Goal: Information Seeking & Learning: Learn about a topic

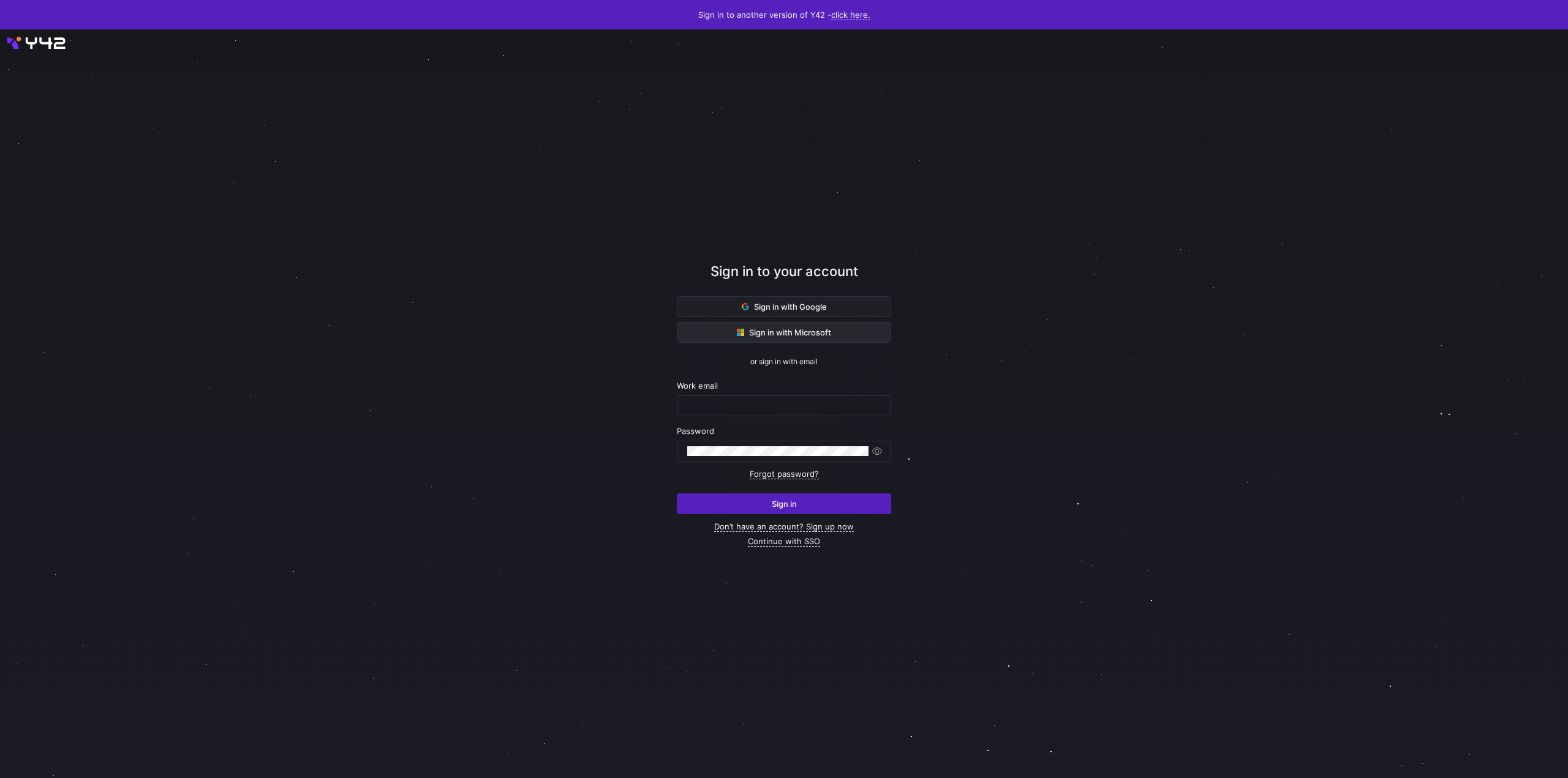
click at [716, 327] on span at bounding box center [784, 332] width 213 height 20
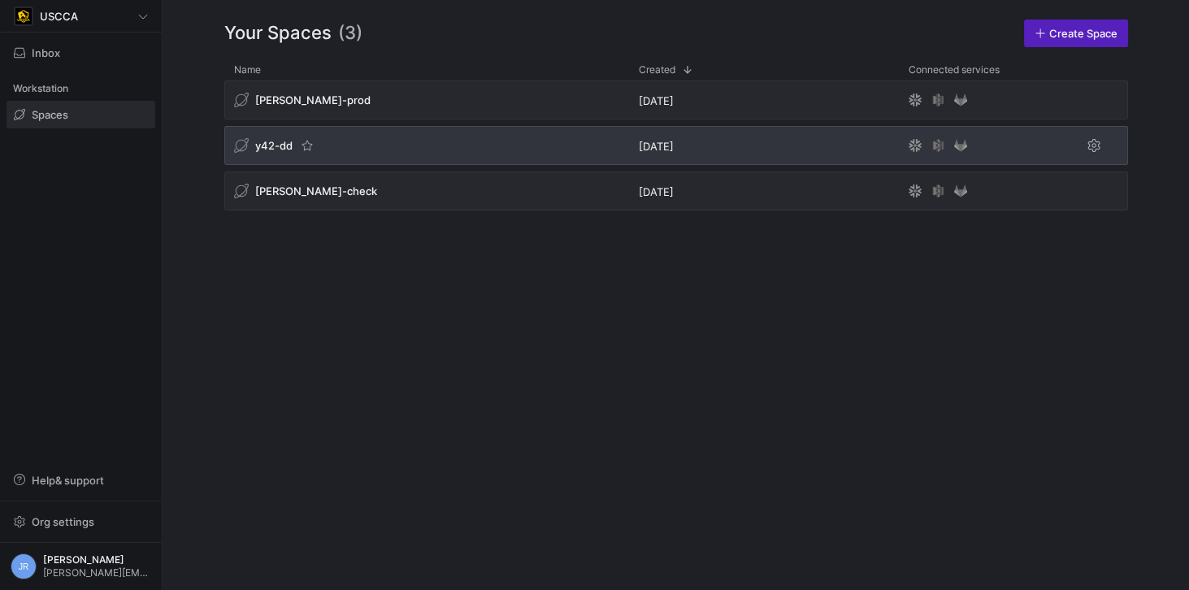
click at [281, 139] on span "y42-dd" at bounding box center [273, 145] width 37 height 13
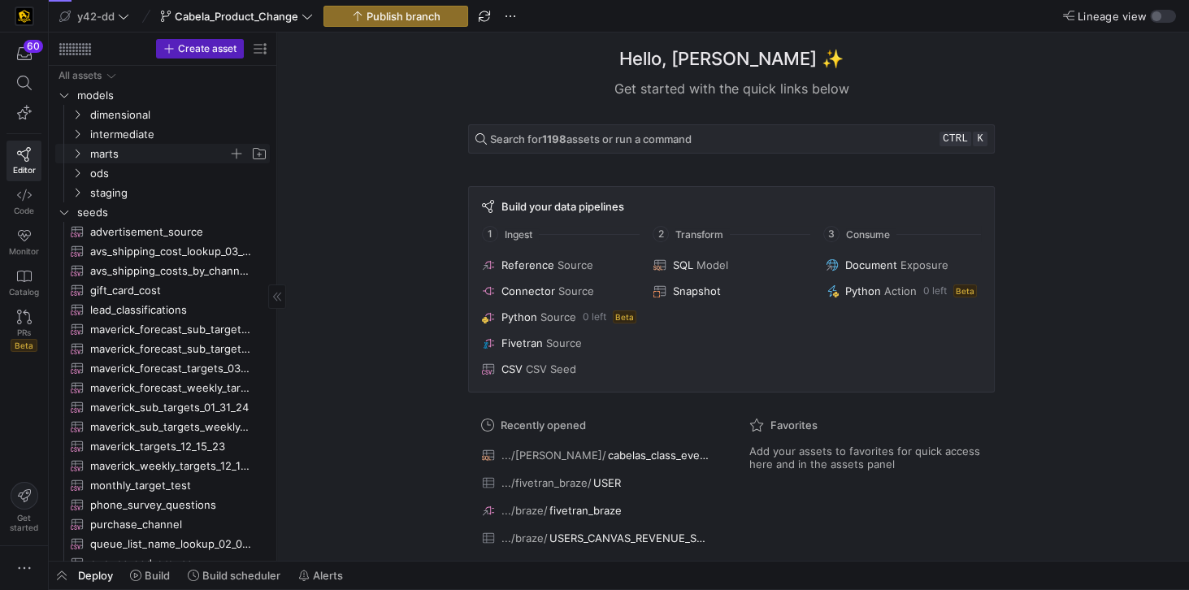
click at [94, 150] on span "marts" at bounding box center [159, 154] width 138 height 19
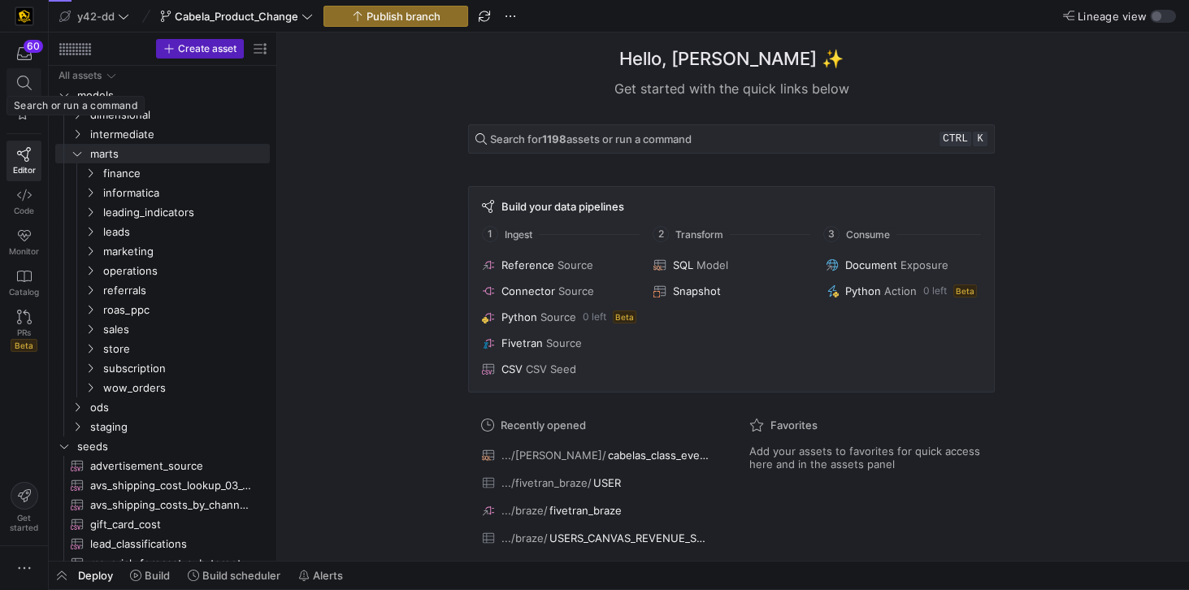
click at [18, 82] on icon at bounding box center [24, 83] width 15 height 15
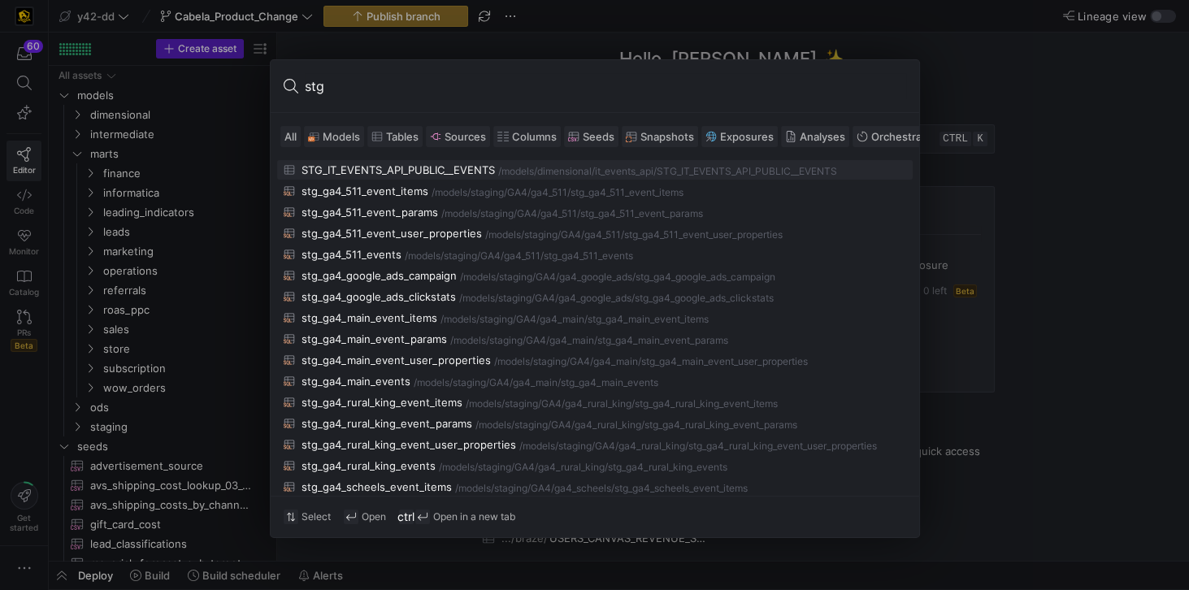
type input "stg"
click at [343, 163] on div "STG_IT_EVENTS_API_PUBLIC__EVENTS" at bounding box center [399, 169] width 194 height 13
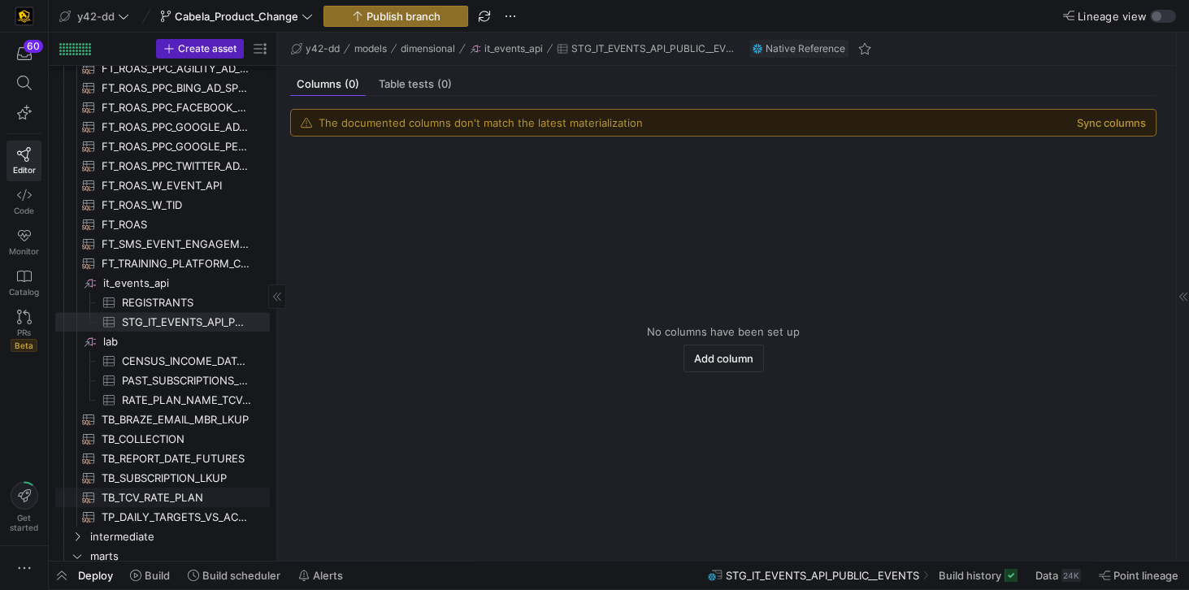
scroll to position [2273, 0]
click at [24, 85] on icon at bounding box center [23, 83] width 15 height 15
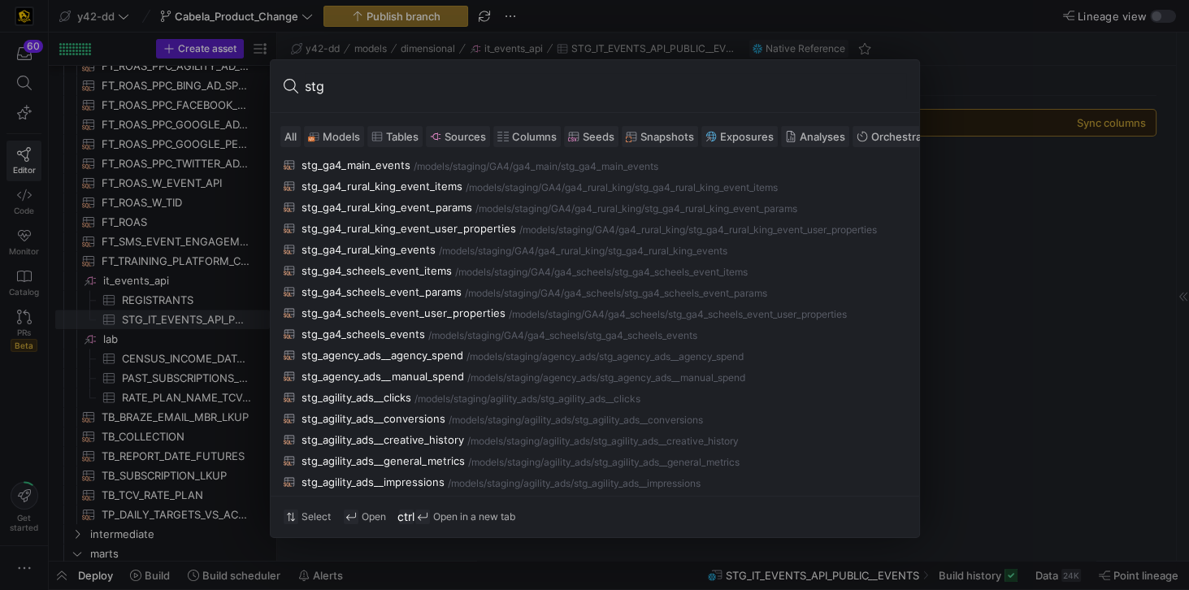
scroll to position [278, 0]
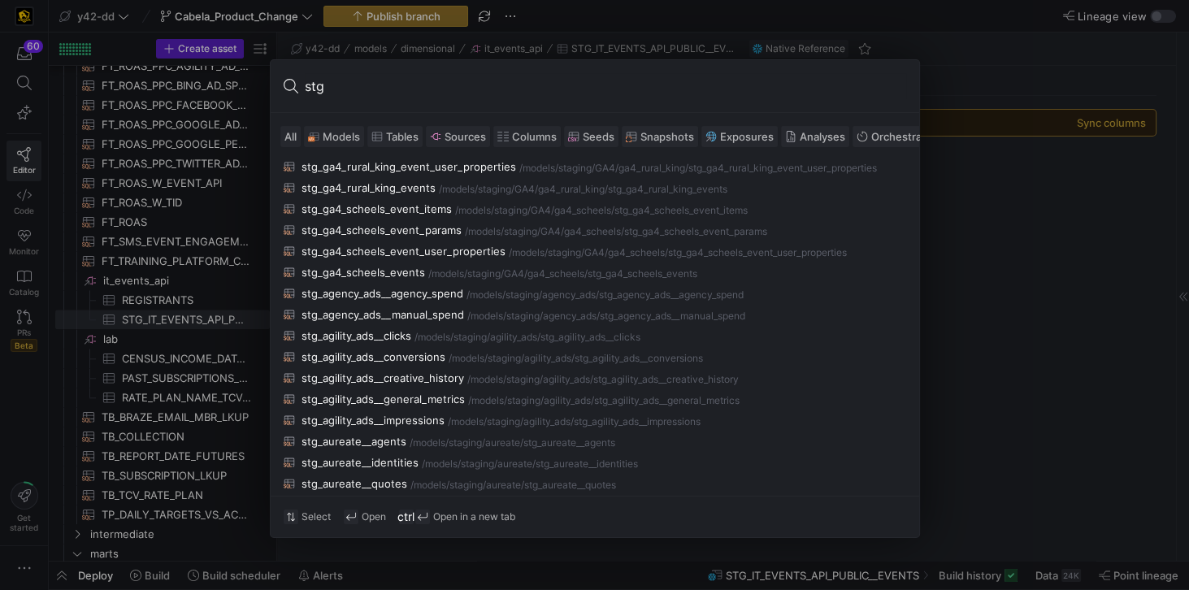
type input "stg"
click at [1024, 379] on div at bounding box center [594, 295] width 1189 height 590
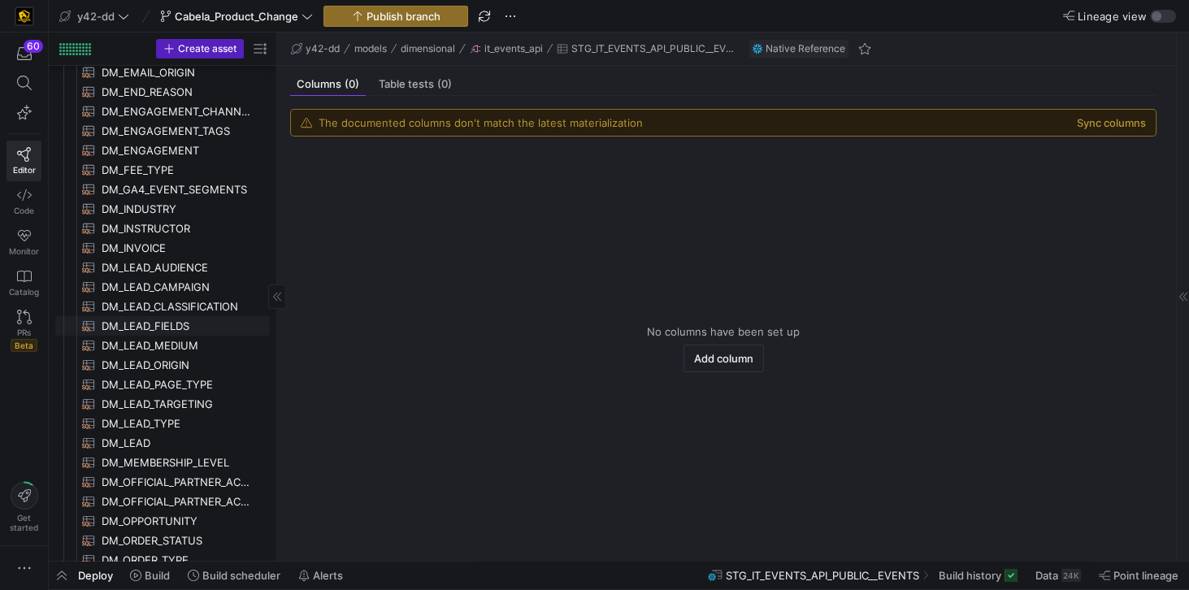
scroll to position [0, 0]
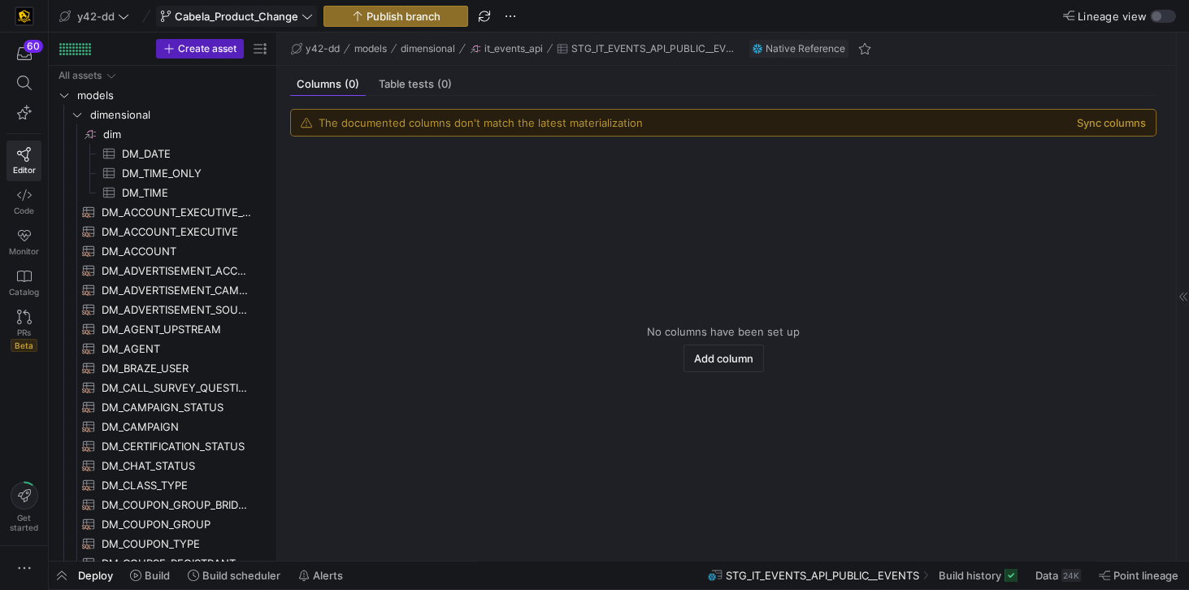
click at [218, 14] on span "Cabela_Product_Change" at bounding box center [237, 16] width 124 height 13
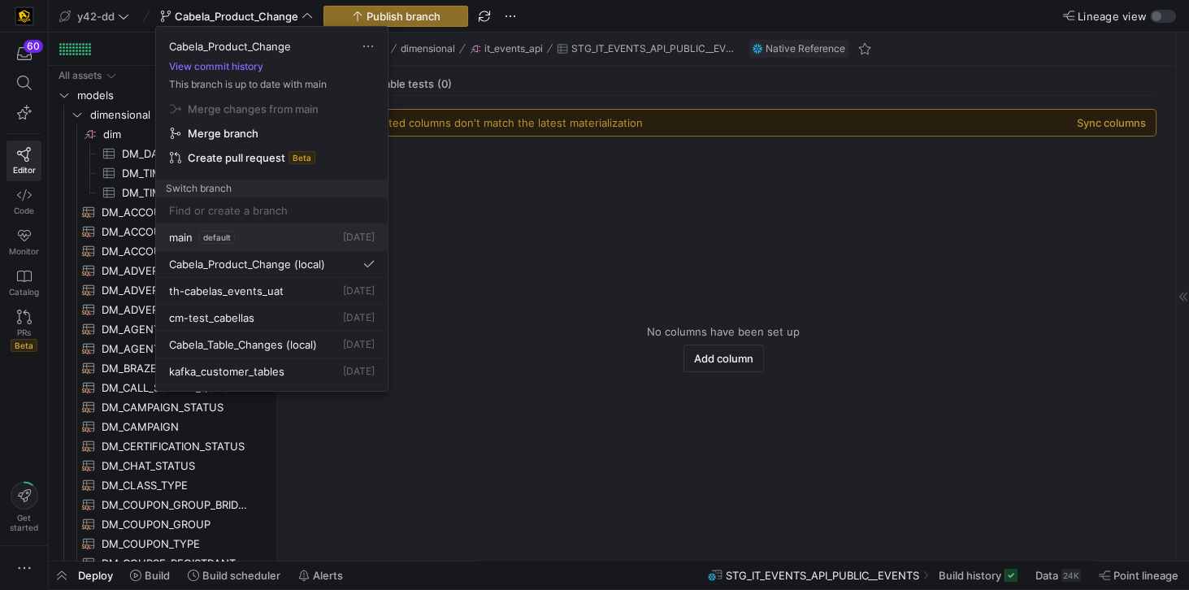
click at [181, 231] on span "main" at bounding box center [181, 237] width 24 height 13
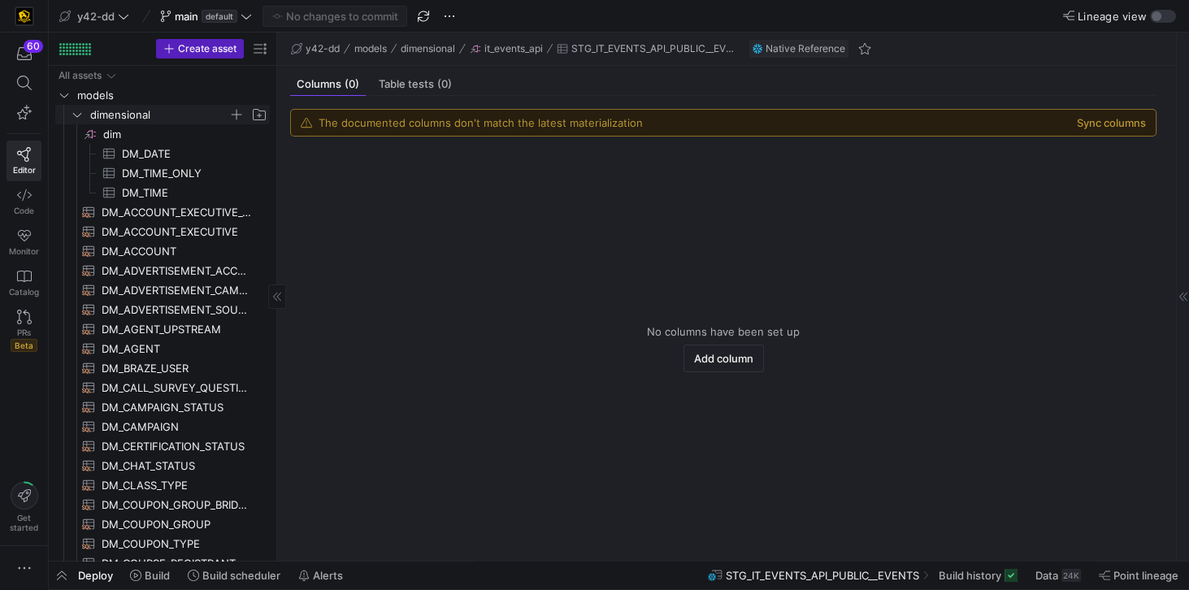
click at [78, 115] on icon "Press SPACE to select this row." at bounding box center [77, 115] width 11 height 10
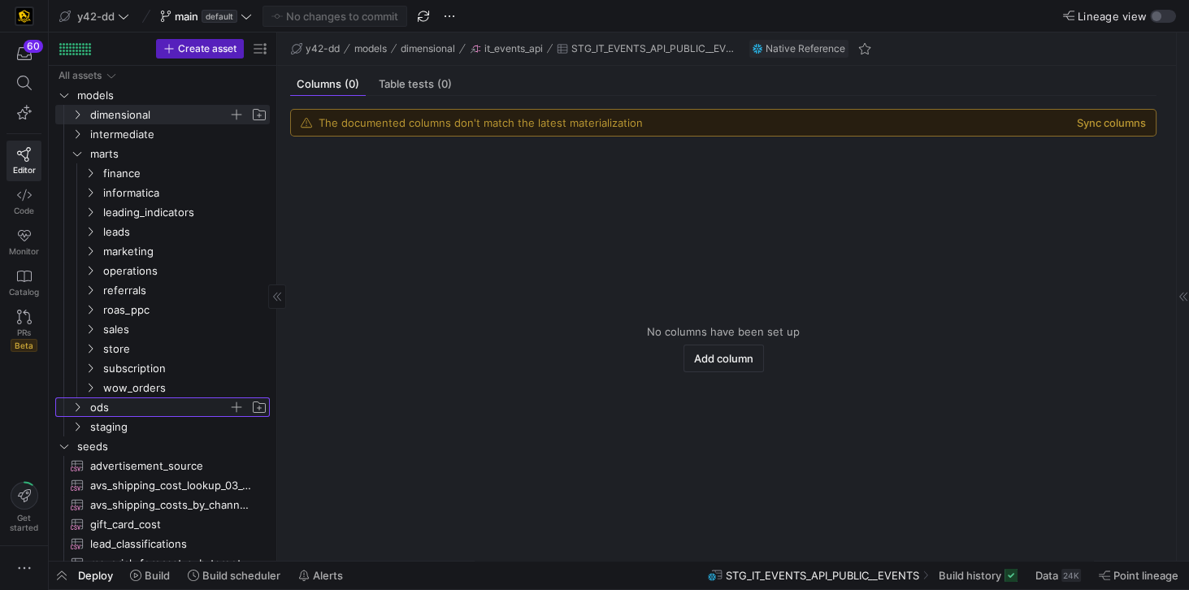
click at [94, 410] on span "ods" at bounding box center [159, 407] width 138 height 19
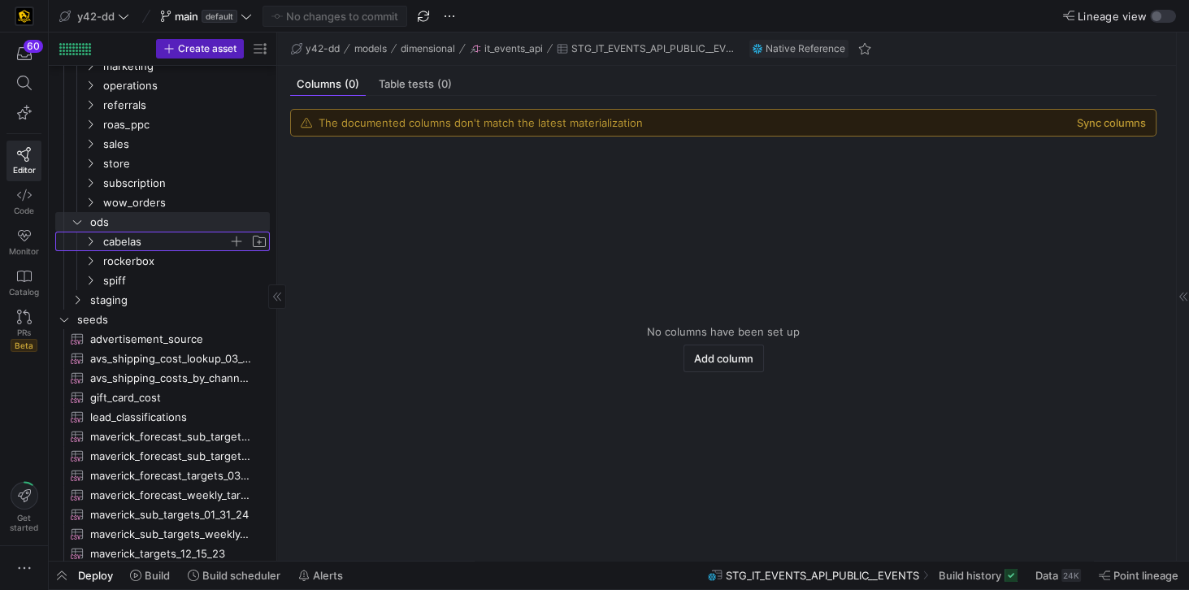
click at [120, 239] on span "cabelas" at bounding box center [165, 242] width 125 height 19
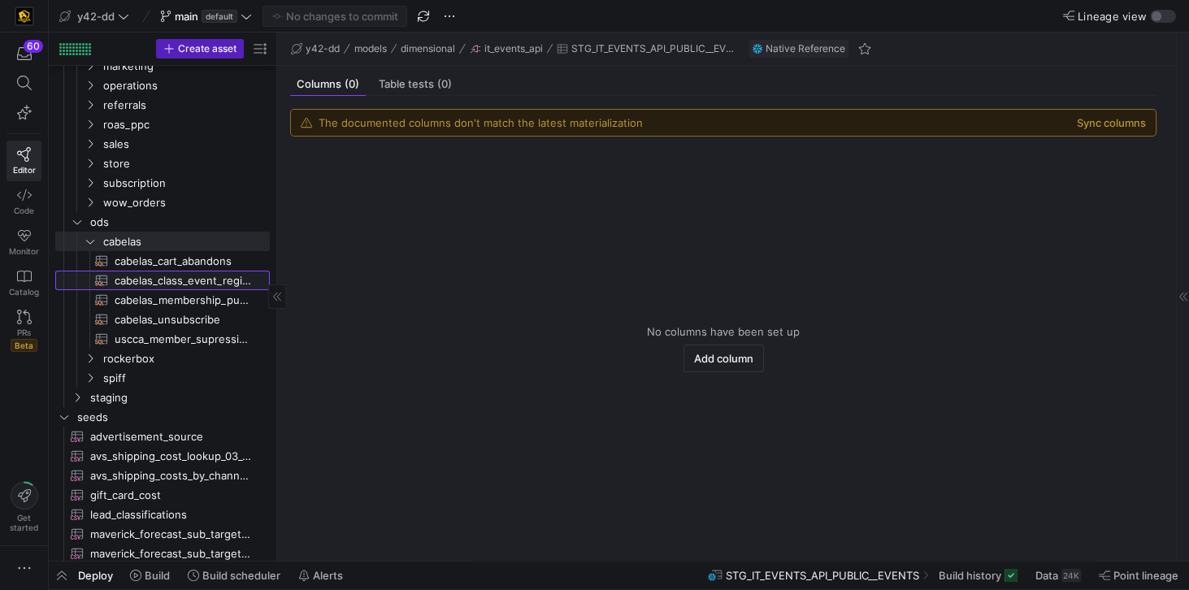
click at [156, 277] on span "cabelas_class_event_registrants​​​​​​​​​​" at bounding box center [183, 281] width 137 height 19
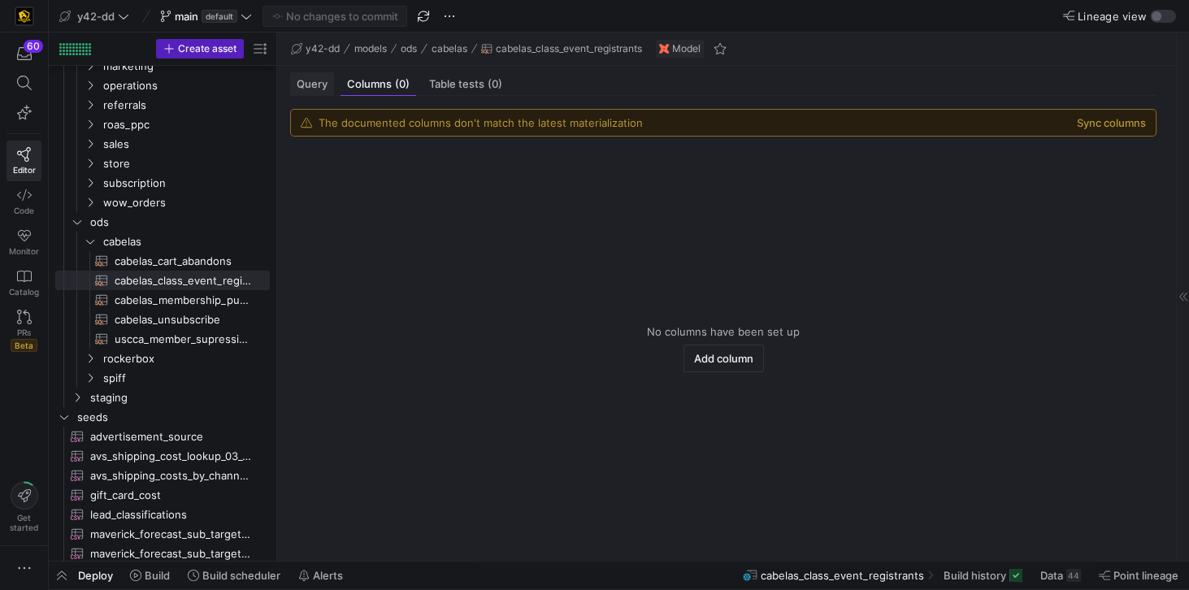
click at [311, 85] on span "Query" at bounding box center [312, 84] width 31 height 11
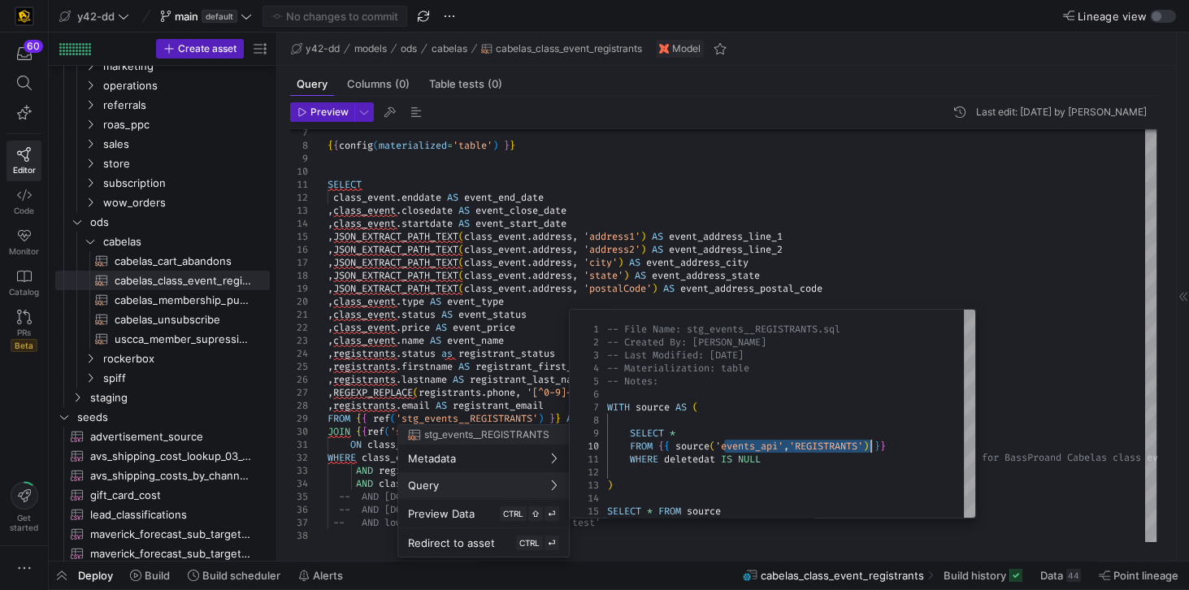
drag, startPoint x: 722, startPoint y: 447, endPoint x: 868, endPoint y: 447, distance: 146.3
click at [868, 447] on div "-- File Name: stg_events__REGISTRANTS.sql -- Created By: [PERSON_NAME] -- Last …" at bounding box center [791, 414] width 368 height 208
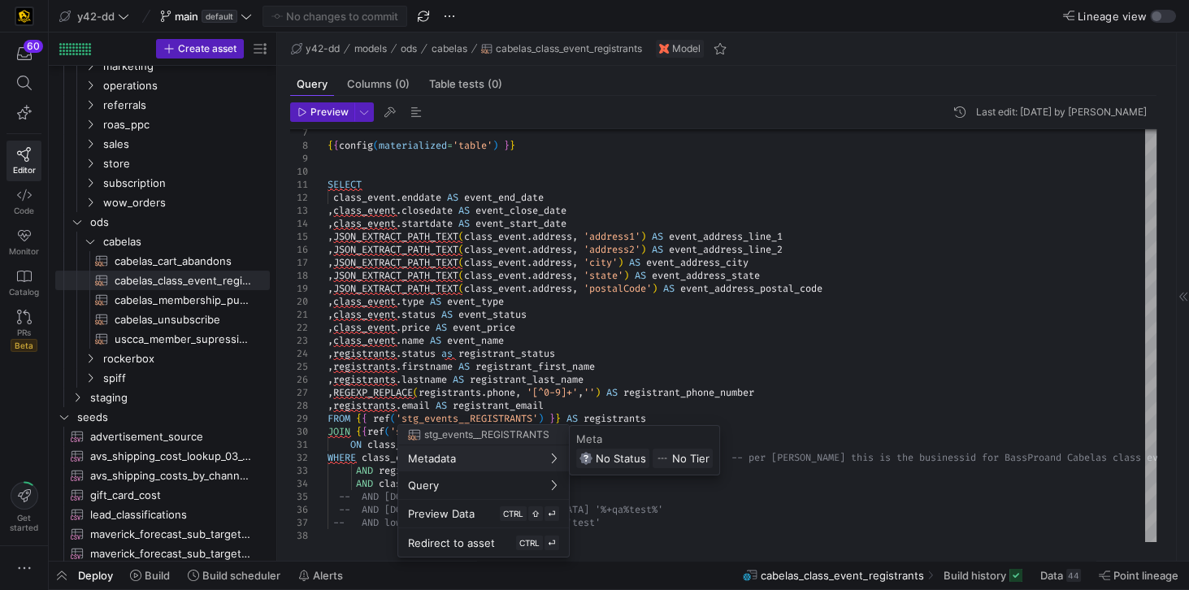
click at [374, 428] on div at bounding box center [594, 295] width 1189 height 590
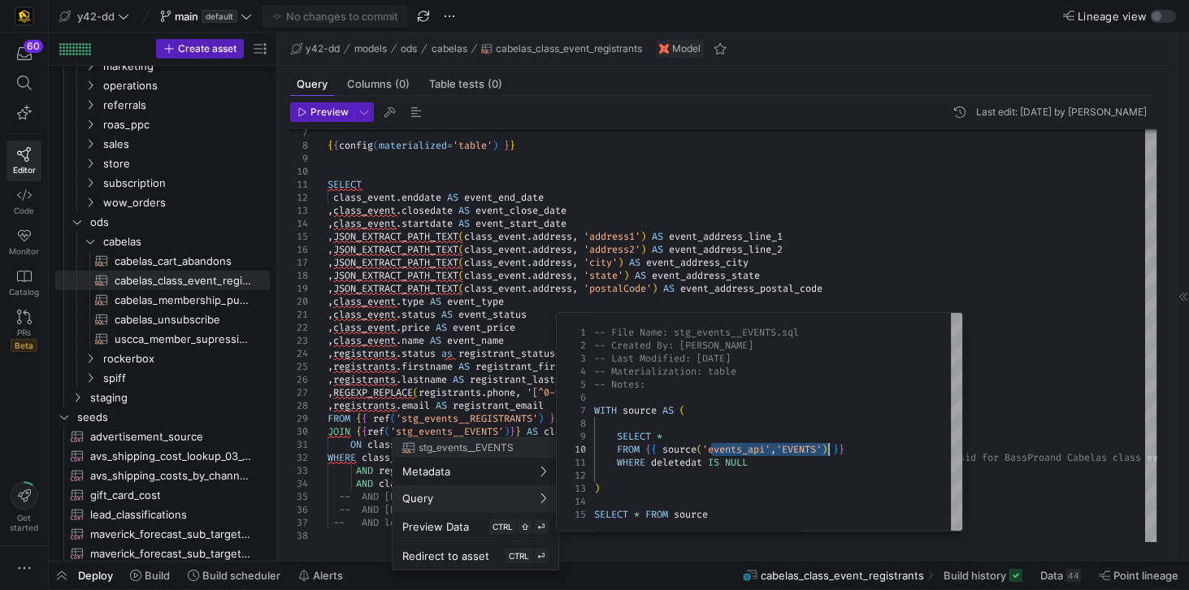
drag, startPoint x: 711, startPoint y: 454, endPoint x: 828, endPoint y: 449, distance: 117.2
click at [828, 449] on div "-- File Name: stg_events__EVENTS.sql -- Created By: [PERSON_NAME] -- Last Modif…" at bounding box center [778, 422] width 368 height 218
click at [24, 81] on div at bounding box center [594, 295] width 1189 height 590
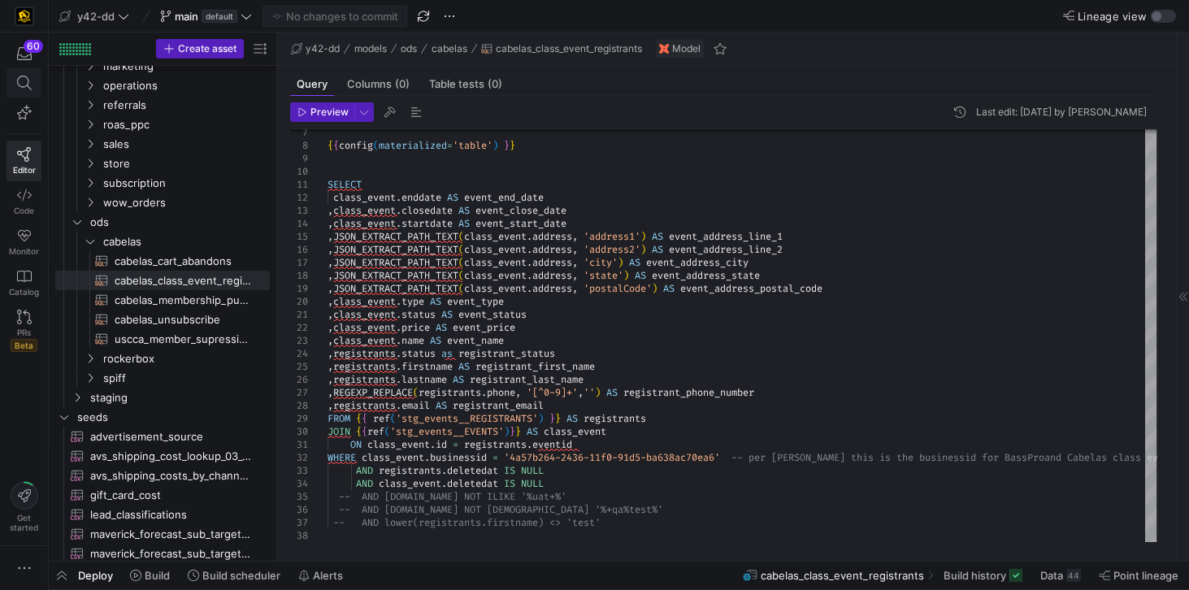
click at [20, 88] on icon at bounding box center [24, 83] width 15 height 15
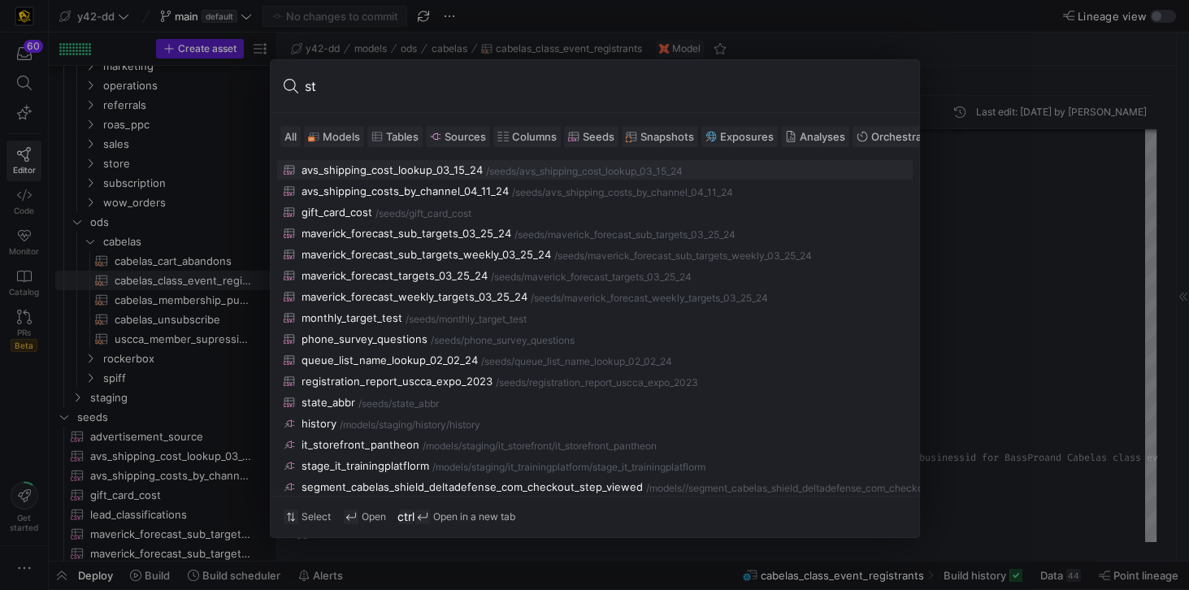
type input "s"
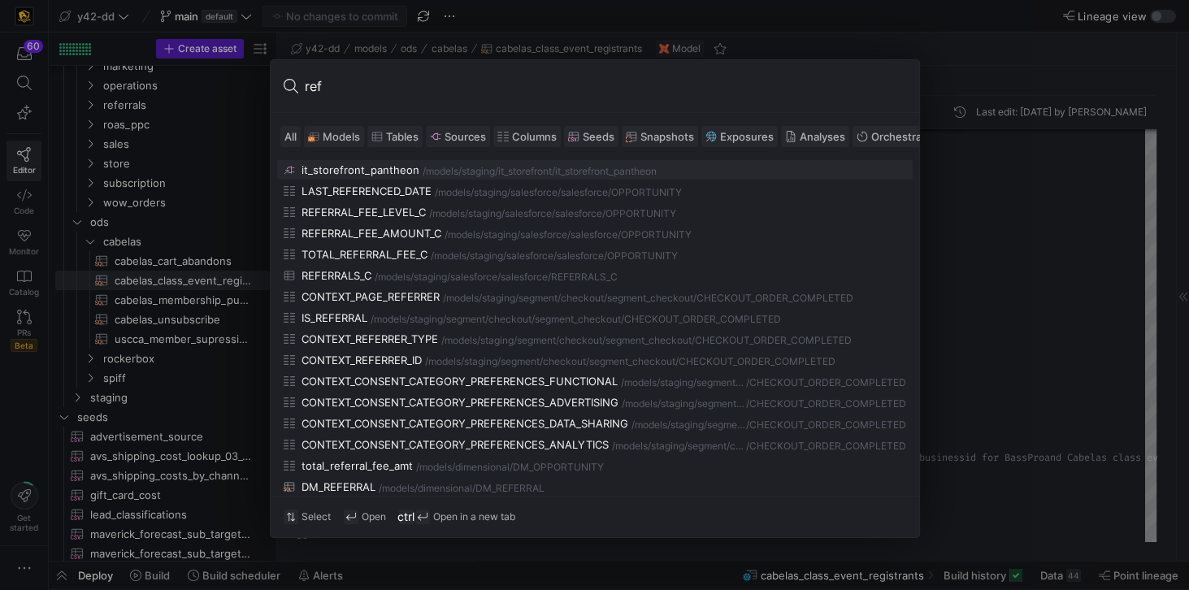
type input "ref"
click at [989, 194] on div at bounding box center [594, 295] width 1189 height 590
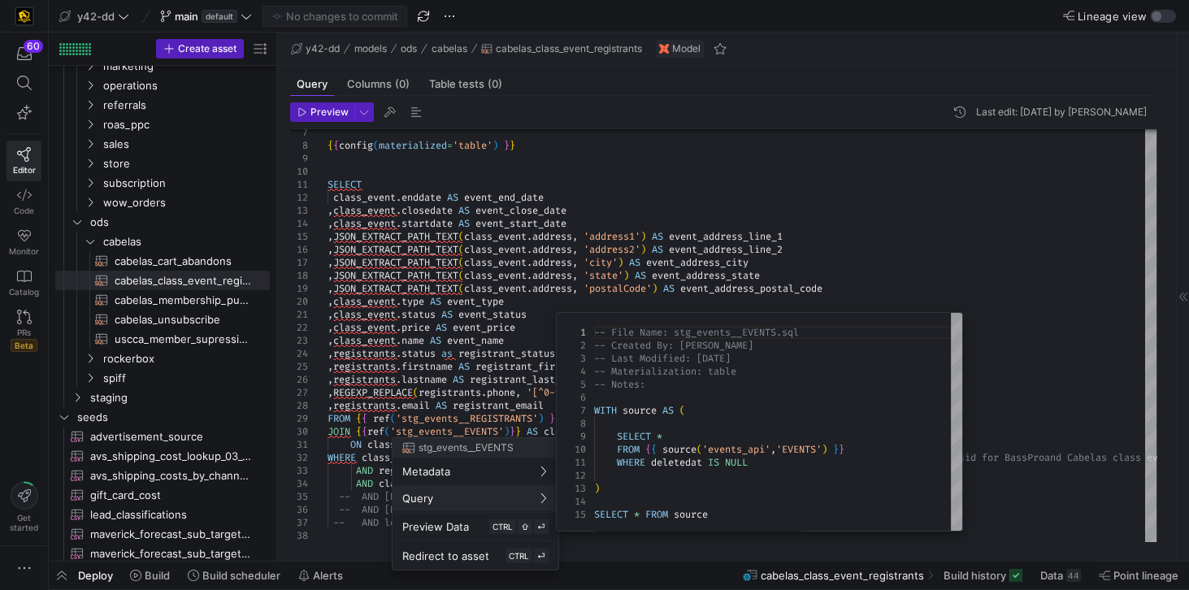
click at [418, 417] on div at bounding box center [594, 295] width 1189 height 590
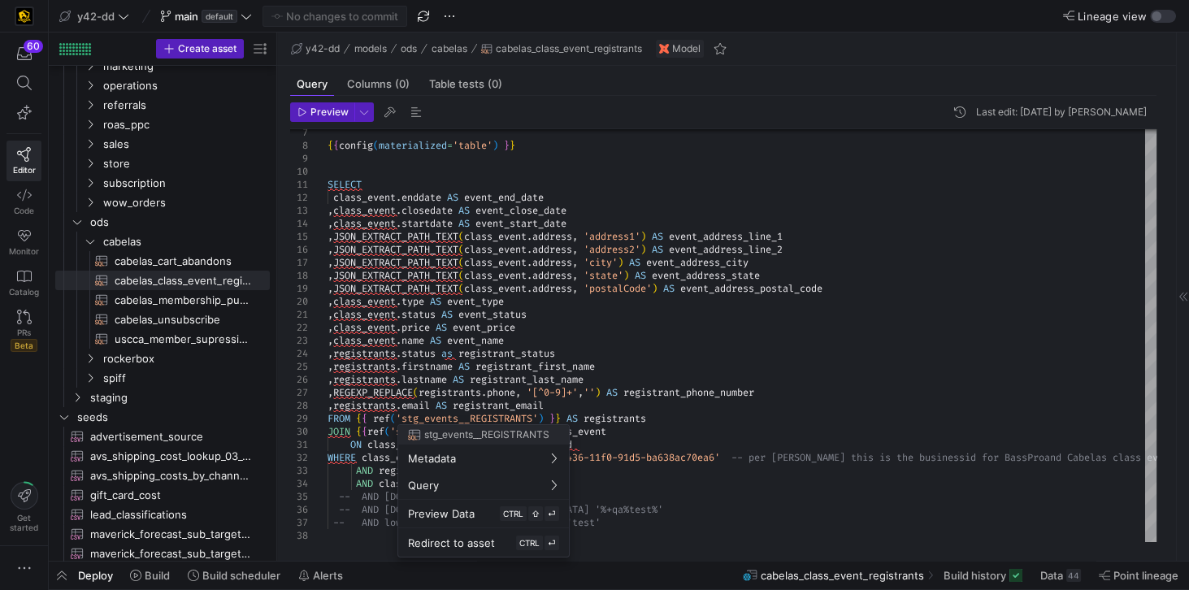
click at [29, 76] on div at bounding box center [594, 295] width 1189 height 590
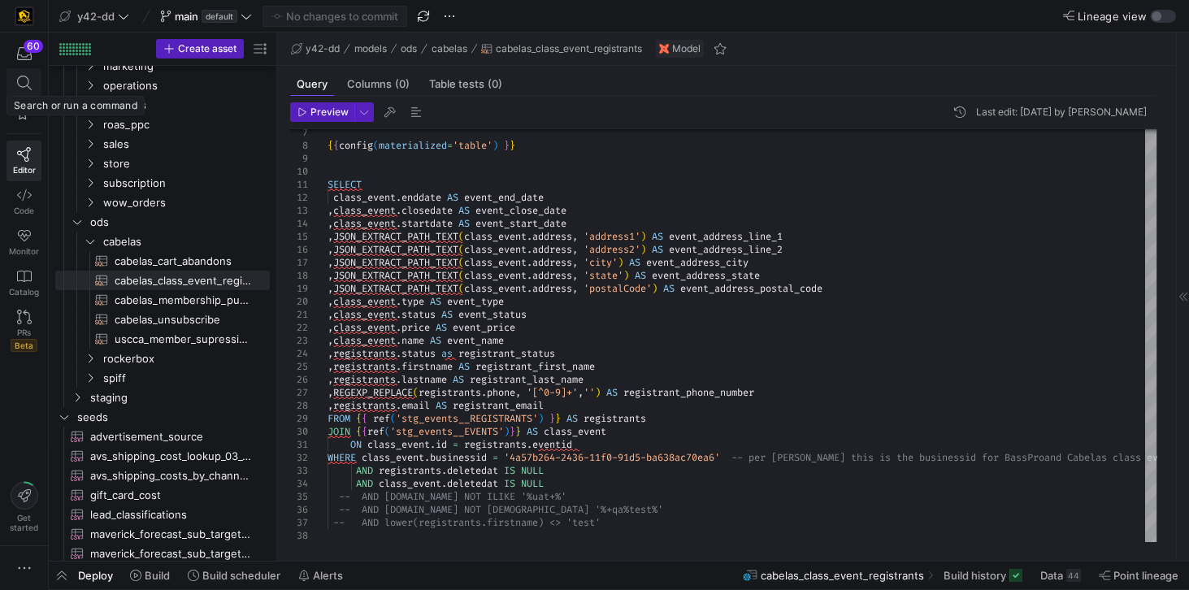
click at [26, 78] on icon at bounding box center [24, 83] width 15 height 15
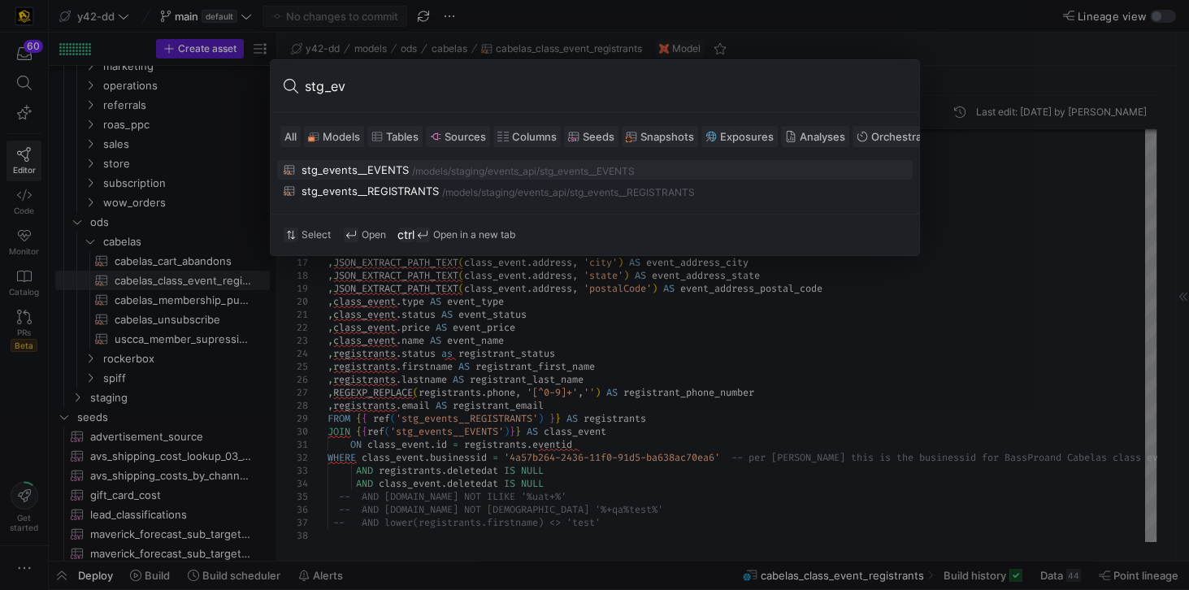
type input "stg_ev"
click at [381, 168] on div "stg_events__EVENTS" at bounding box center [355, 169] width 107 height 13
type textarea "-- File Name: stg_events__EVENTS.sql -- Created By: [PERSON_NAME] -- Last Modif…"
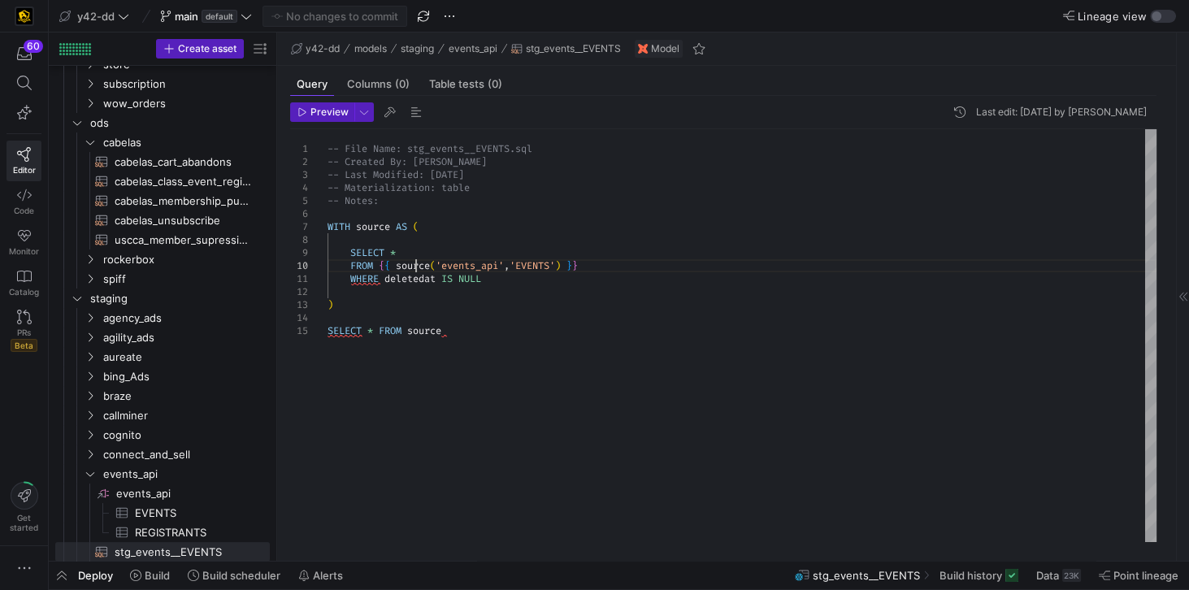
click at [413, 264] on div "-- File Name: stg_events__EVENTS.sql -- Created By: [PERSON_NAME] -- Last Modif…" at bounding box center [742, 335] width 829 height 413
click at [141, 491] on div at bounding box center [594, 295] width 1189 height 590
click at [153, 511] on span "EVENTS​​​​​​​​​" at bounding box center [193, 513] width 116 height 19
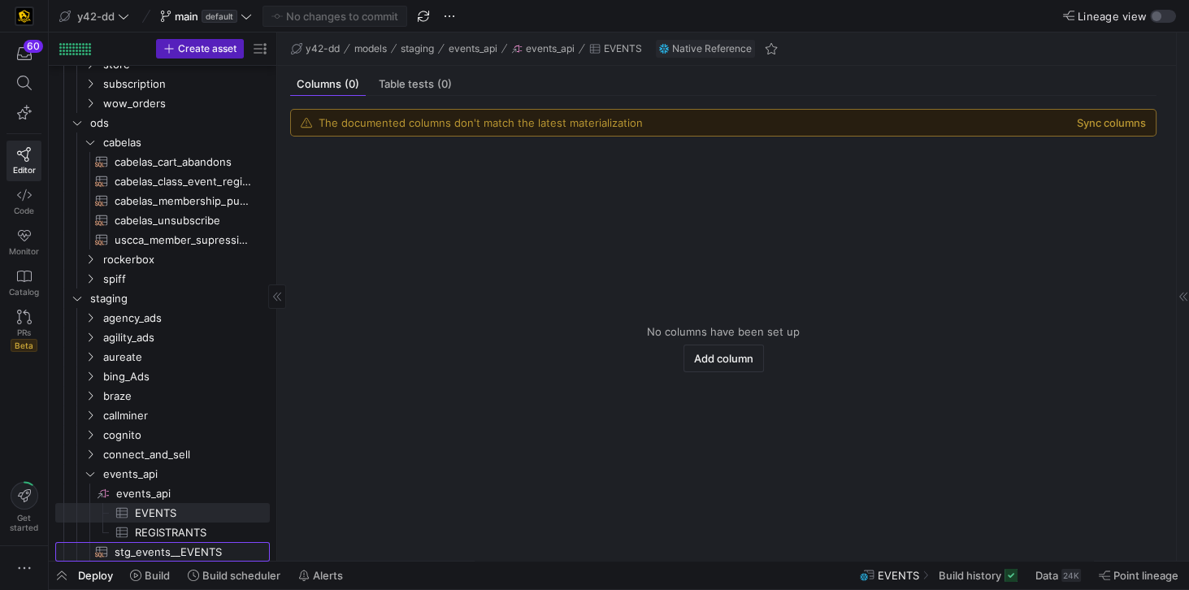
click at [159, 547] on span "stg_events__EVENTS​​​​​​​​​​" at bounding box center [183, 552] width 137 height 19
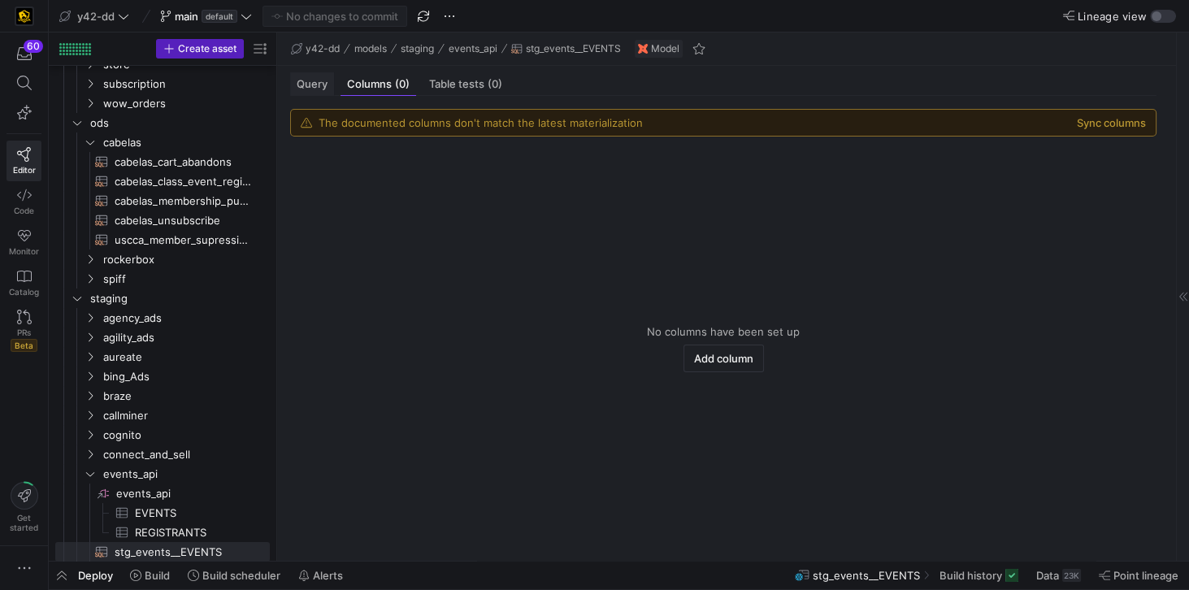
click at [320, 85] on span "Query" at bounding box center [312, 84] width 31 height 11
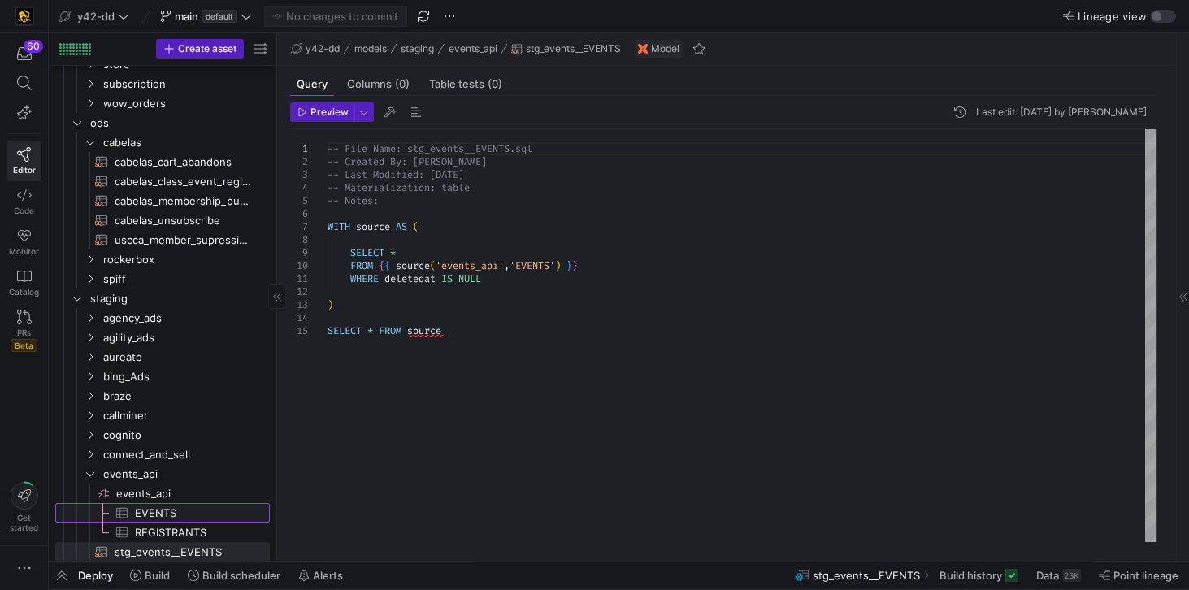
click at [155, 514] on span "EVENTS​​​​​​​​​" at bounding box center [193, 513] width 116 height 19
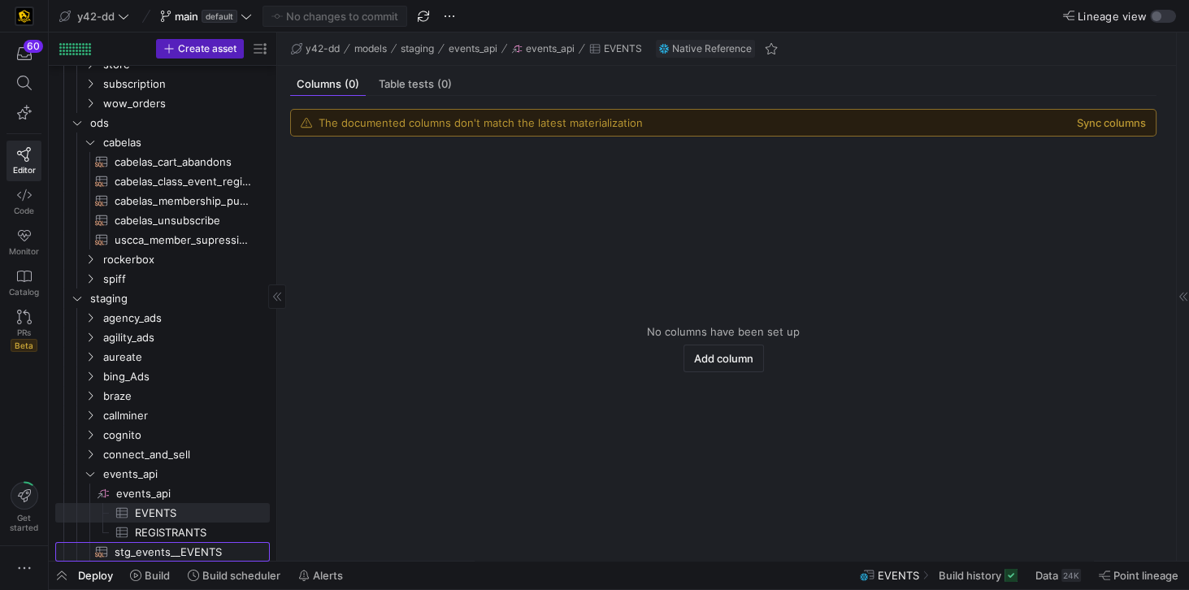
click at [167, 546] on span "stg_events__EVENTS​​​​​​​​​​" at bounding box center [183, 552] width 137 height 19
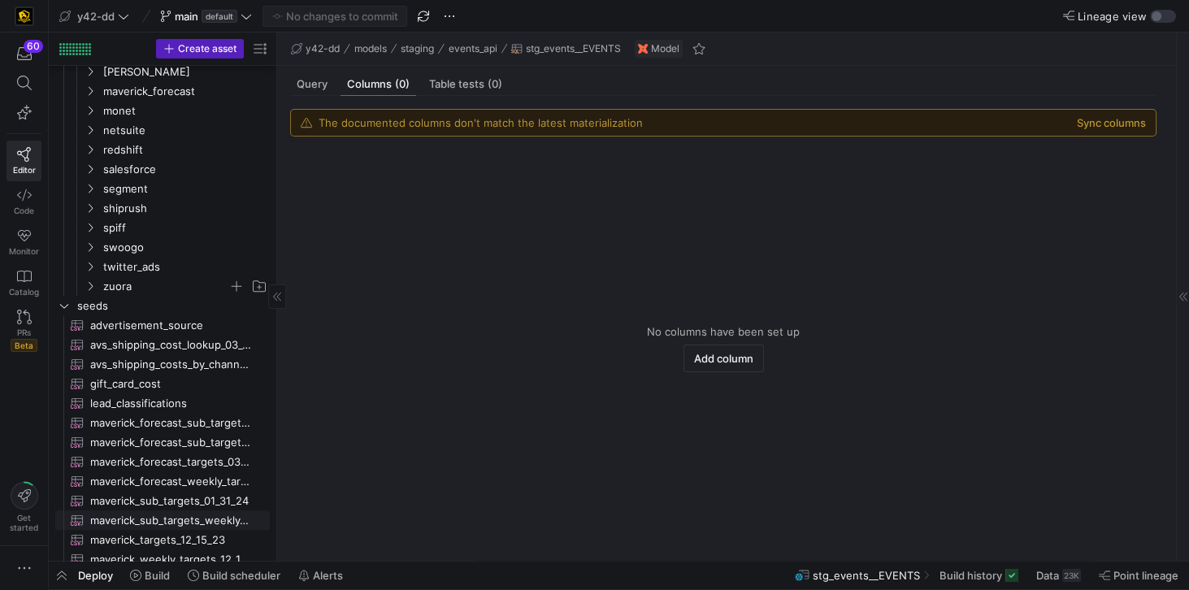
scroll to position [749, 0]
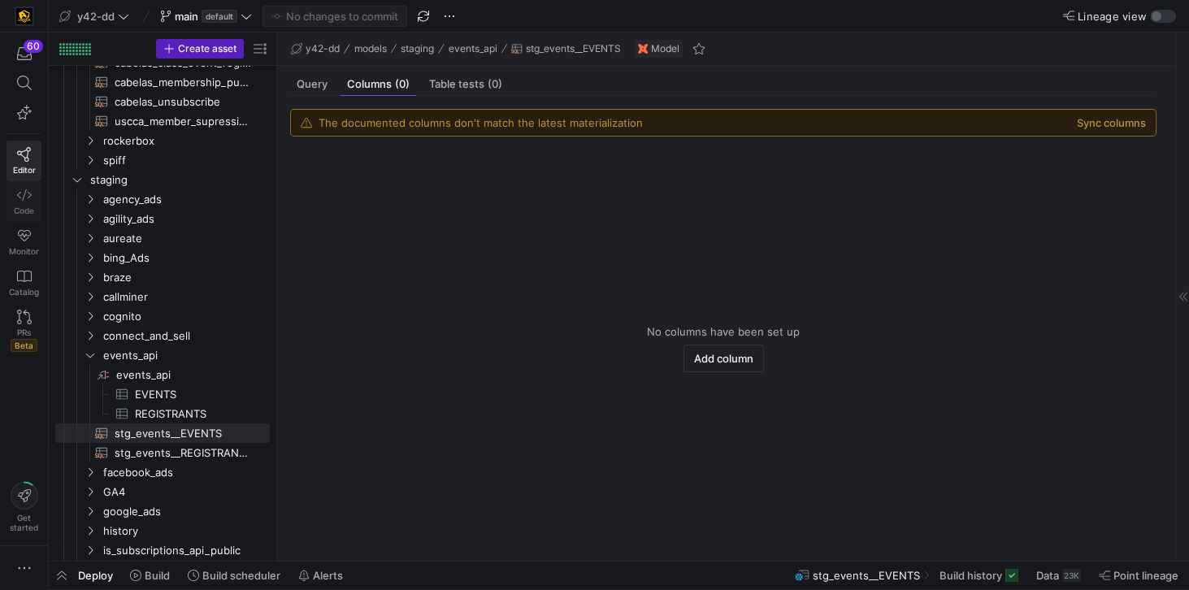
click at [23, 197] on icon at bounding box center [24, 195] width 15 height 15
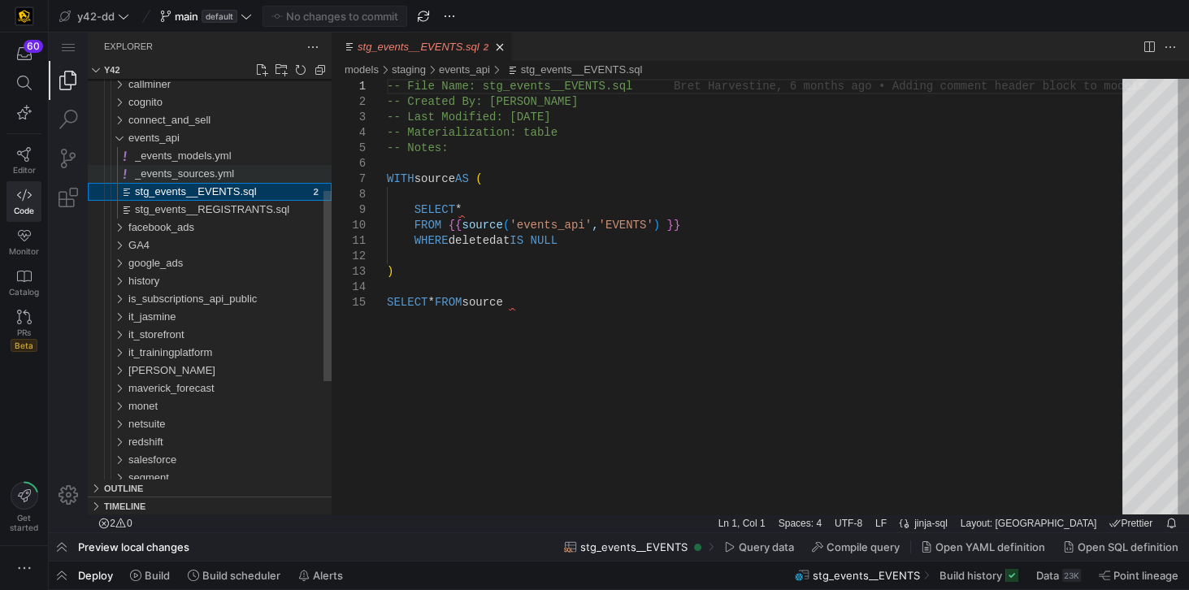
click at [159, 175] on span "_events_sources.yml" at bounding box center [184, 173] width 99 height 12
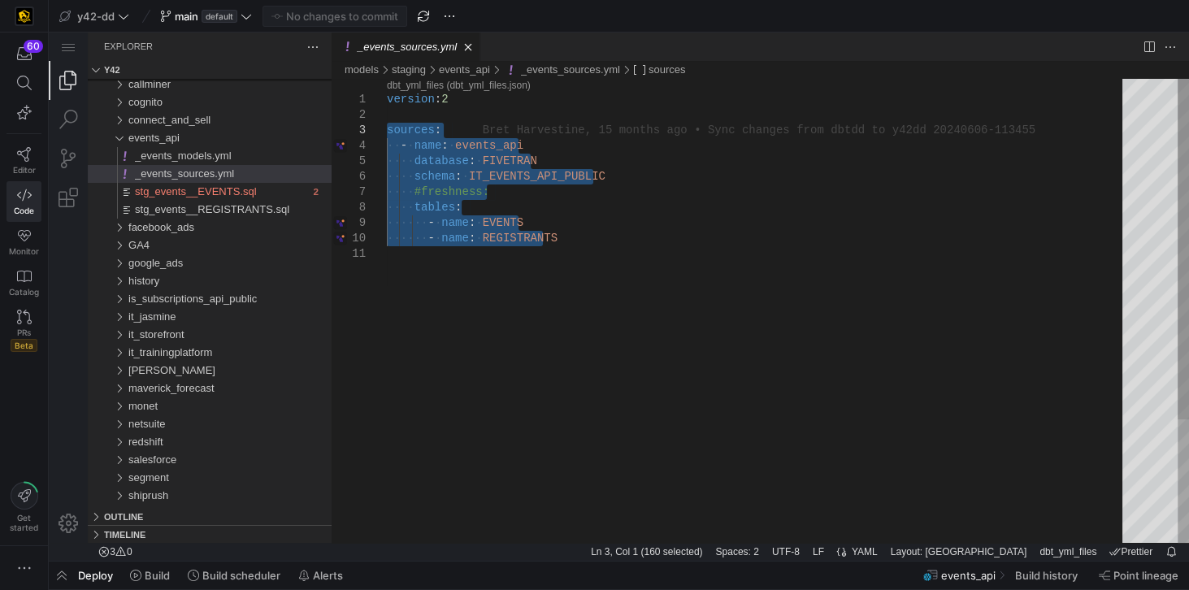
drag, startPoint x: 561, startPoint y: 242, endPoint x: 379, endPoint y: 131, distance: 213.5
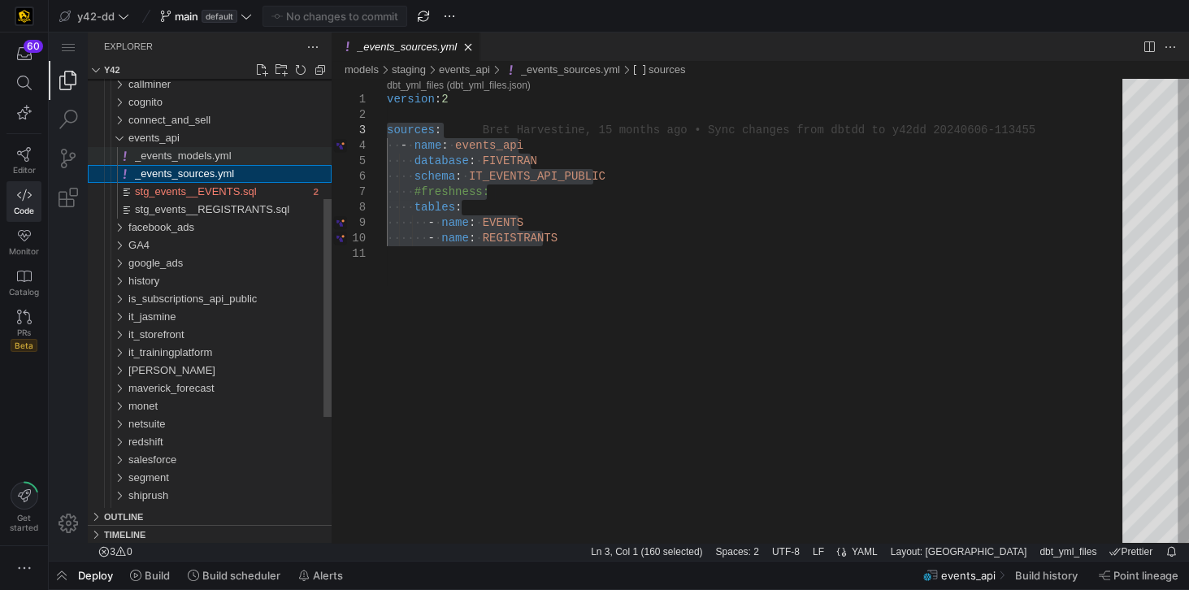
click at [194, 155] on span "_events_models.yml" at bounding box center [183, 156] width 97 height 12
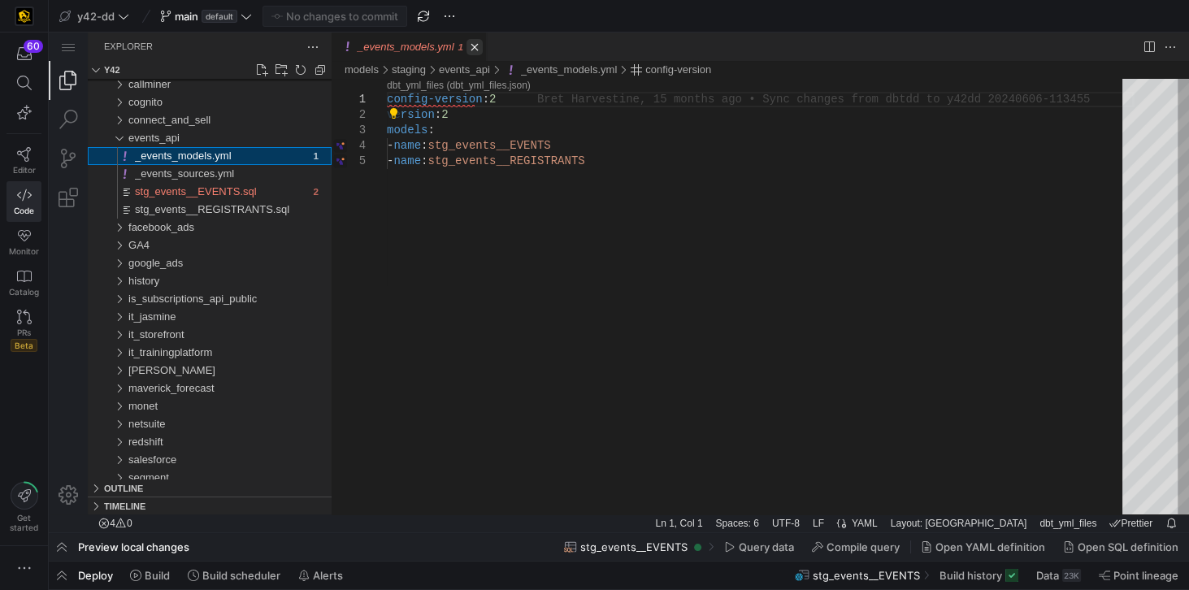
click at [468, 48] on link "Close (Ctrl+F4)" at bounding box center [475, 47] width 16 height 16
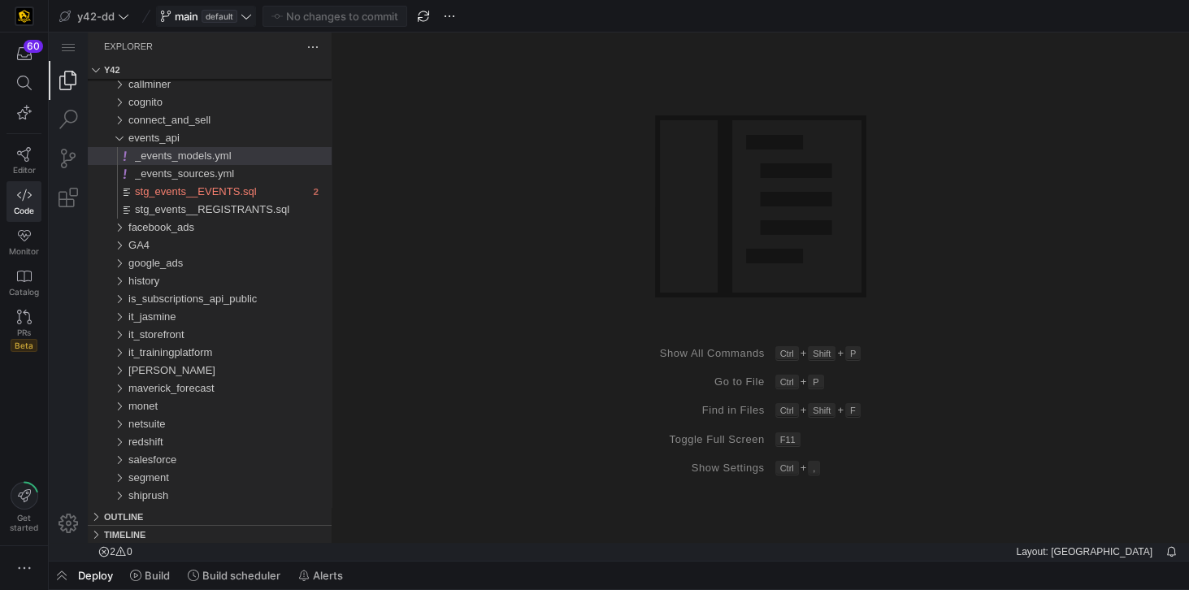
click at [188, 18] on span "main" at bounding box center [187, 16] width 24 height 13
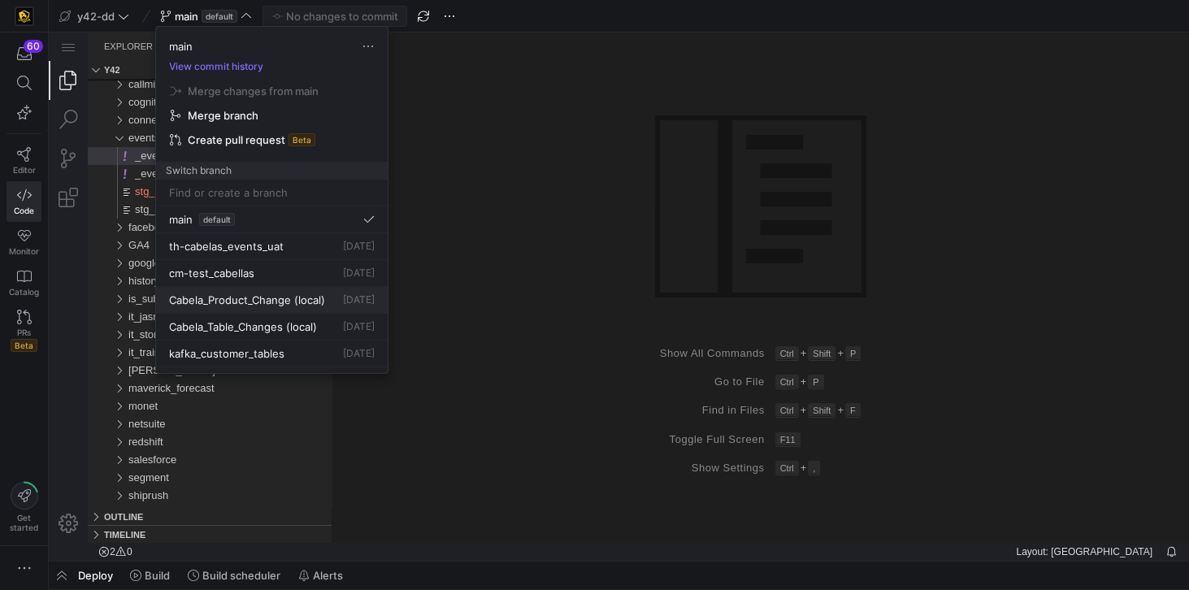
click at [232, 289] on button "Cabela_Product_Change (local) 2 days ago" at bounding box center [272, 300] width 232 height 27
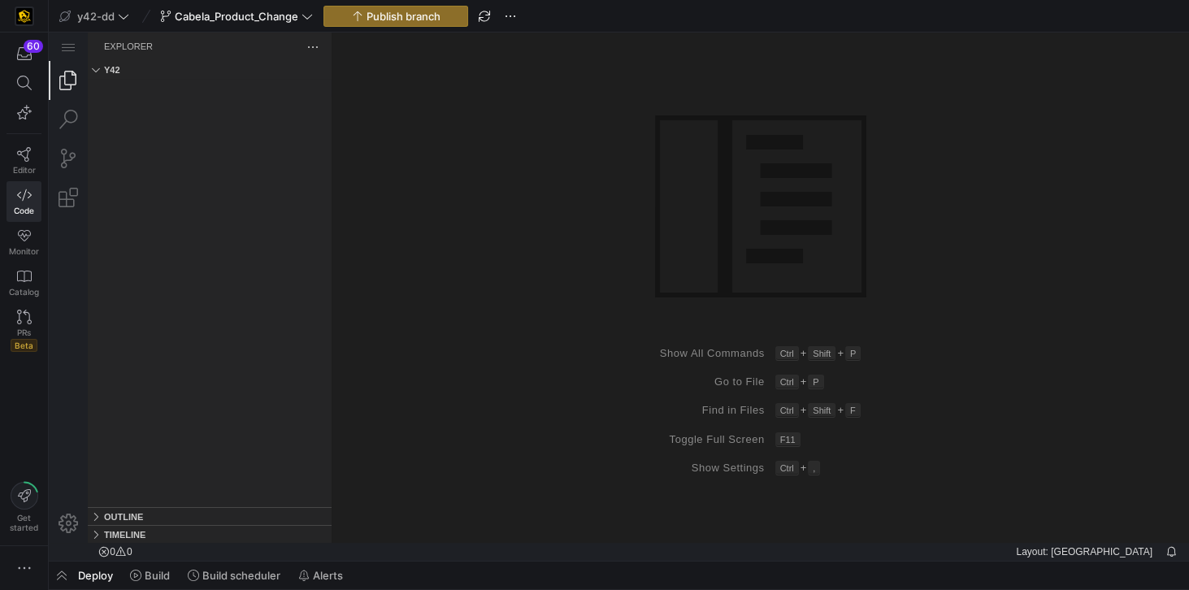
click at [969, 16] on y42-top-nav "y42-dd Cabela_Product_Change Publish branch" at bounding box center [619, 16] width 1141 height 33
